Goal: Task Accomplishment & Management: Use online tool/utility

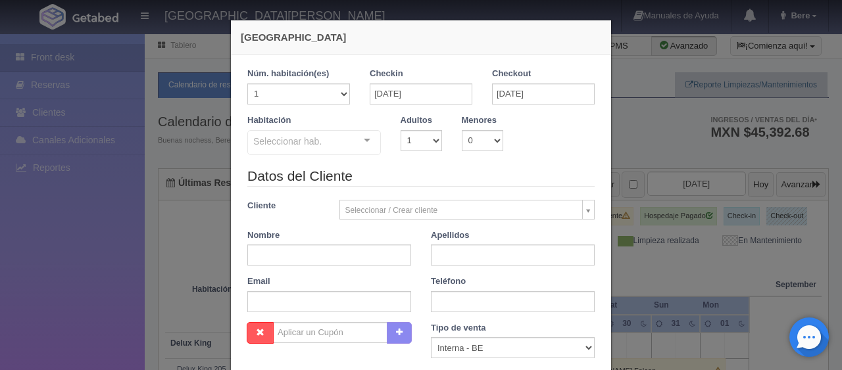
click at [740, 211] on div "Nueva Reserva 1 Núm. habitación(es) 1 2 3 4 5 6 7 8 9 10 11 12 13 14 15 16 17 1…" at bounding box center [421, 185] width 842 height 370
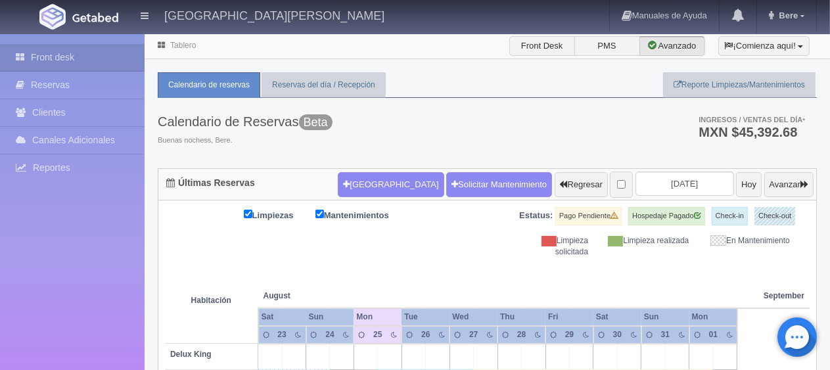
click at [405, 254] on div "Limpiezas Mantenimientos Estatus: Pago Pendiente Hospedaje Pagado Check-in Chec…" at bounding box center [487, 232] width 645 height 51
drag, startPoint x: 406, startPoint y: 273, endPoint x: 655, endPoint y: 270, distance: 249.2
click at [406, 273] on th at bounding box center [390, 283] width 72 height 50
drag, startPoint x: 771, startPoint y: 275, endPoint x: 238, endPoint y: 212, distance: 536.3
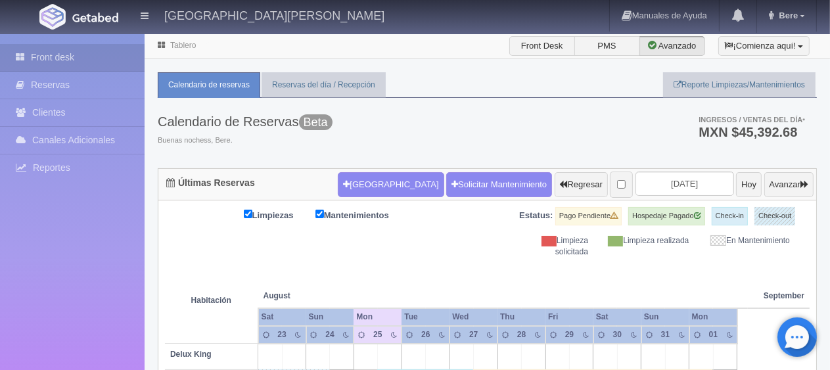
click at [598, 132] on div "Calendario de Reservas Beta Buenas nochess, Bere. Ingresos / Ventas del día * M…" at bounding box center [487, 133] width 659 height 70
click at [594, 140] on div "Calendario de Reservas Beta Buenas nochess, Bere. Ingresos / Ventas del día * M…" at bounding box center [487, 133] width 659 height 70
click at [521, 254] on div "Limpieza solicitada" at bounding box center [548, 246] width 101 height 22
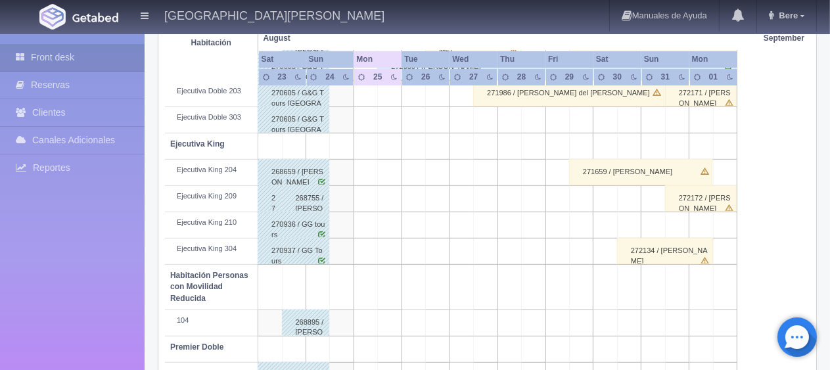
scroll to position [701, 0]
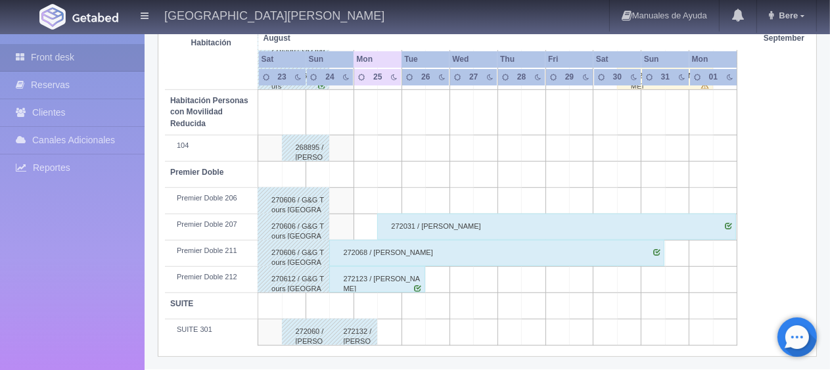
click at [433, 240] on div "272068 / [PERSON_NAME]" at bounding box center [496, 253] width 335 height 26
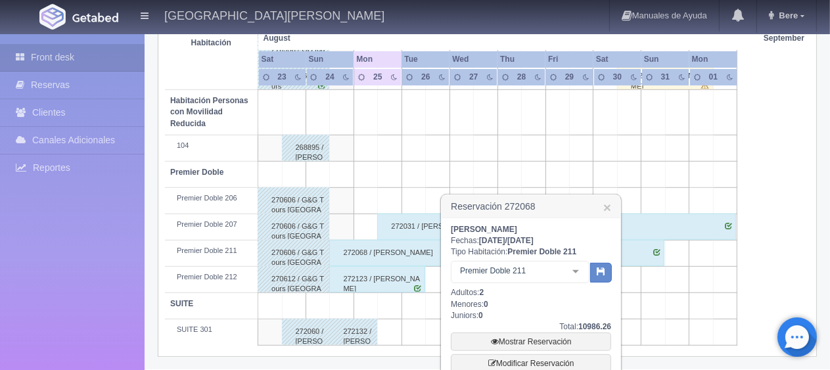
click at [391, 283] on div "272123 / [PERSON_NAME]" at bounding box center [377, 279] width 96 height 26
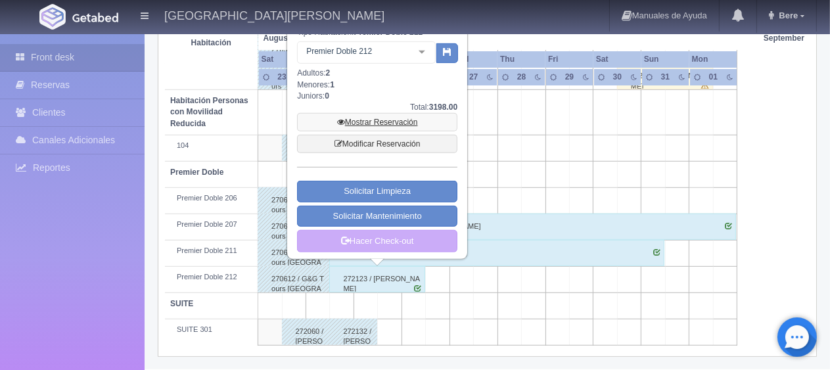
click at [404, 122] on link "Mostrar Reservación" at bounding box center [377, 122] width 160 height 18
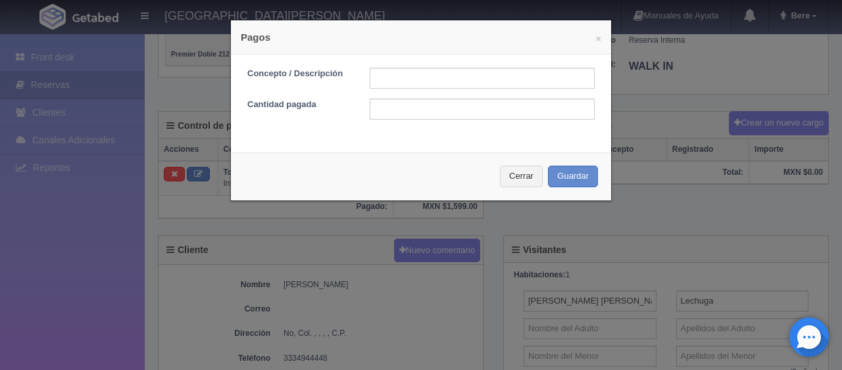
scroll to position [329, 0]
click at [435, 88] on input "text" at bounding box center [481, 78] width 225 height 21
click at [437, 80] on input "text" at bounding box center [481, 78] width 225 height 21
type input "pago con tarjeta"
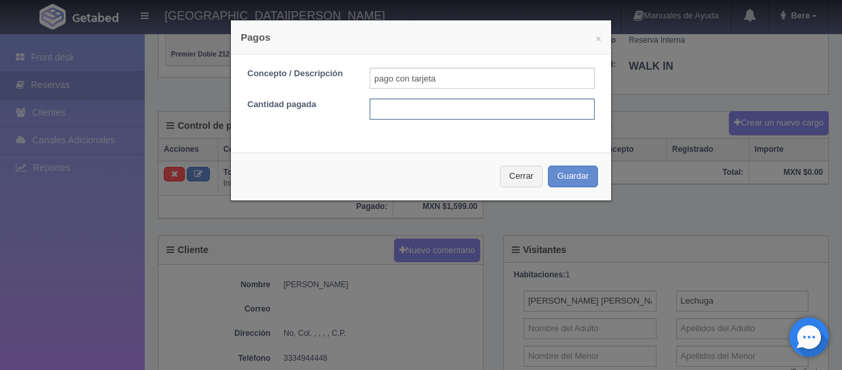
click at [465, 118] on input "text" at bounding box center [481, 109] width 225 height 21
type input "1599"
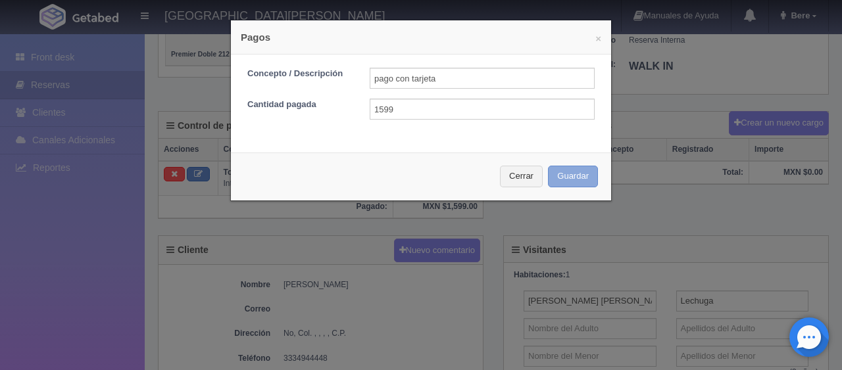
click at [548, 166] on button "Guardar" at bounding box center [573, 177] width 50 height 22
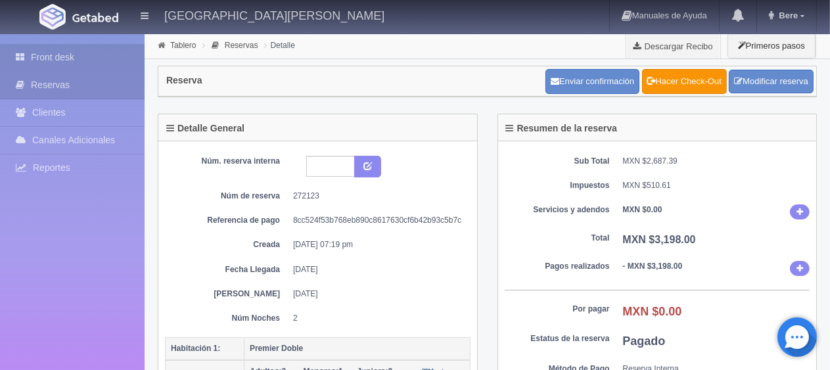
click at [97, 58] on link "Front desk" at bounding box center [72, 57] width 145 height 27
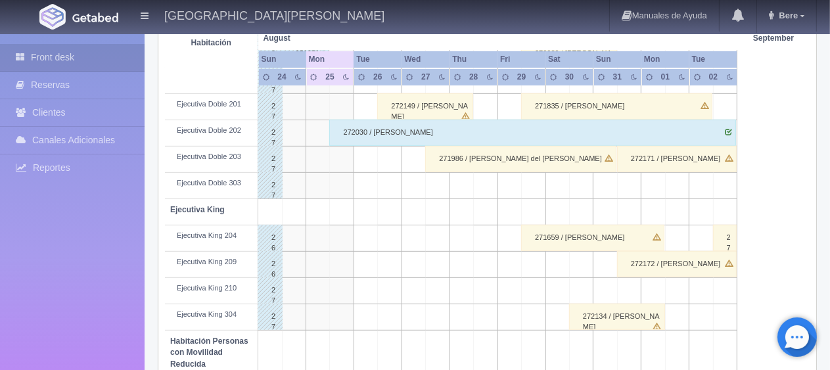
scroll to position [701, 0]
